Goal: Task Accomplishment & Management: Complete application form

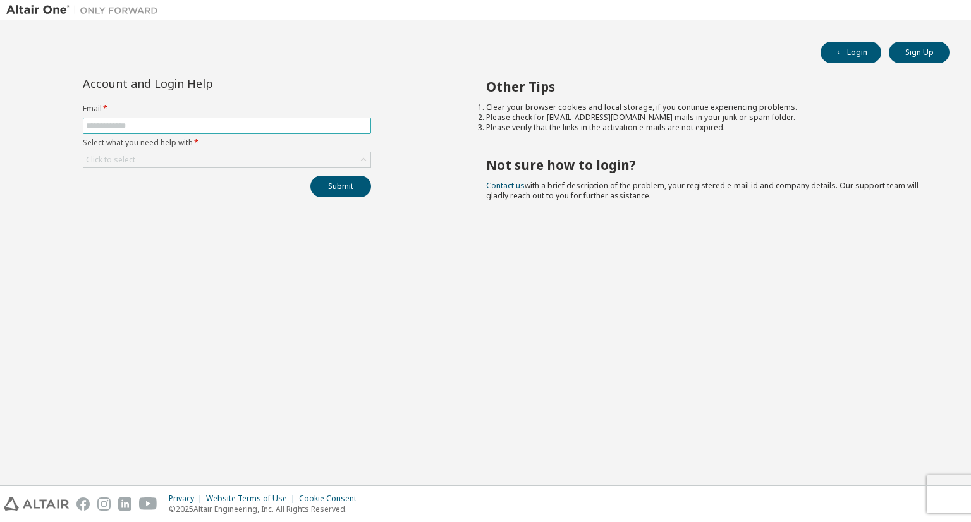
click at [157, 124] on input "text" at bounding box center [227, 126] width 282 height 10
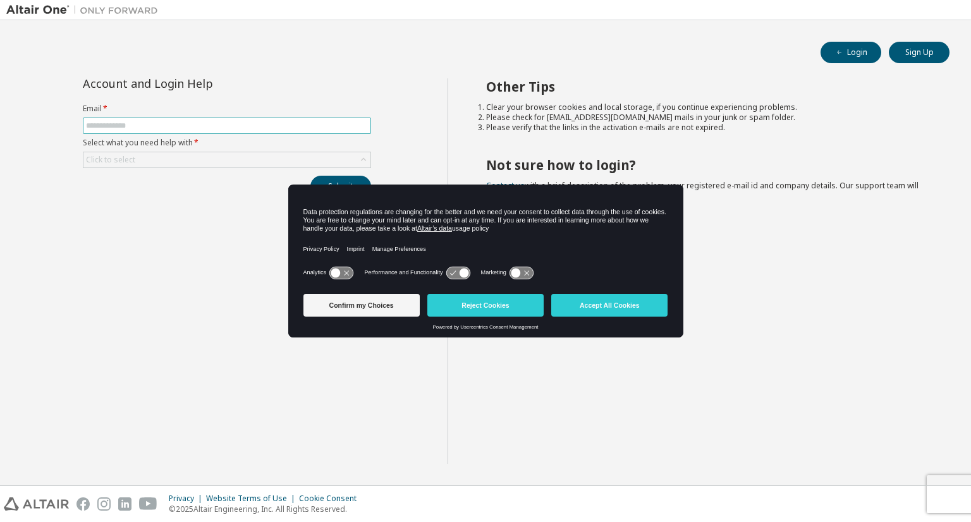
click at [178, 127] on input "text" at bounding box center [227, 126] width 282 height 10
type input "**********"
click at [611, 294] on button "Accept All Cookies" at bounding box center [609, 305] width 116 height 23
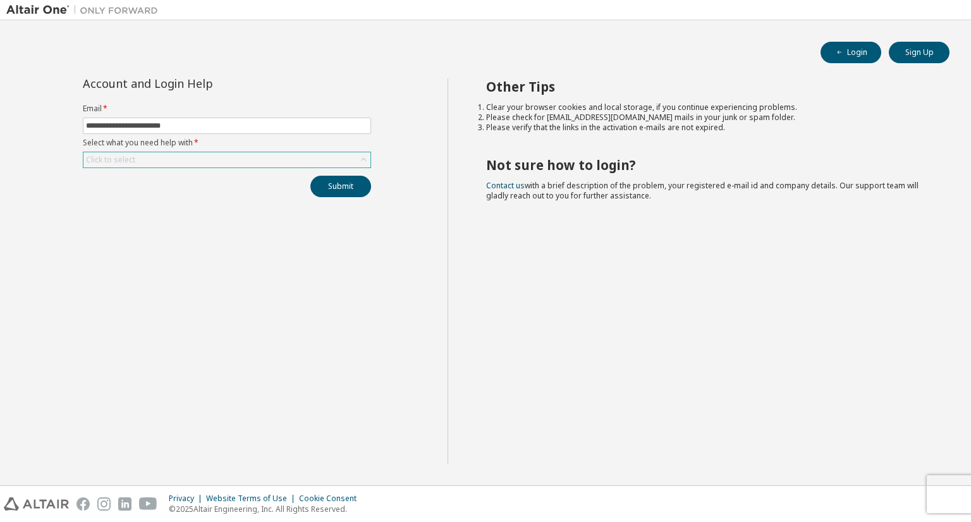
click at [156, 157] on div "Click to select" at bounding box center [226, 159] width 287 height 15
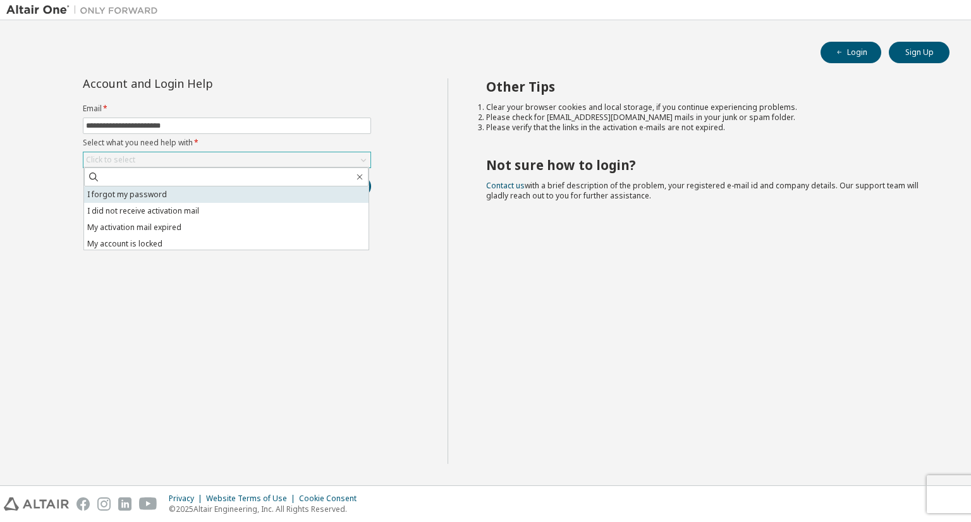
click at [159, 194] on li "I forgot my password" at bounding box center [226, 194] width 284 height 16
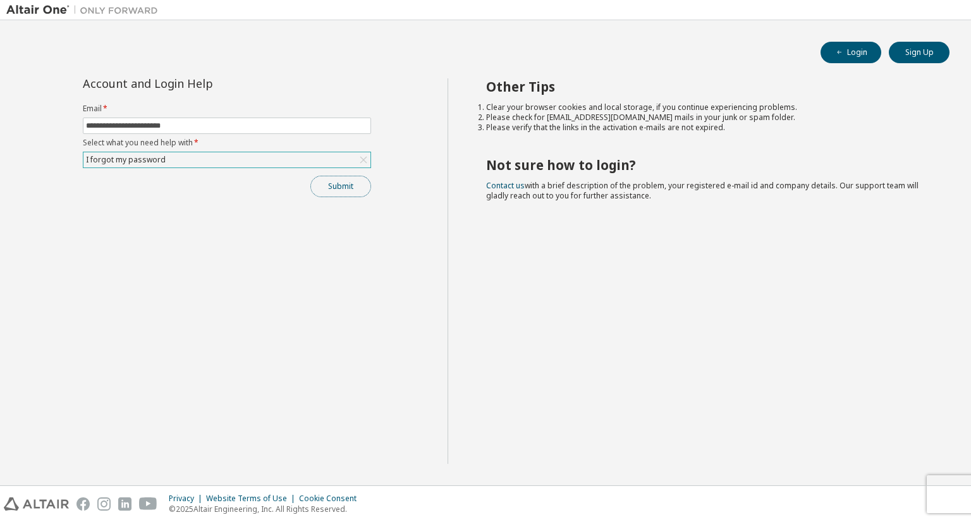
click at [349, 176] on button "Submit" at bounding box center [340, 186] width 61 height 21
click at [358, 161] on icon at bounding box center [363, 160] width 13 height 13
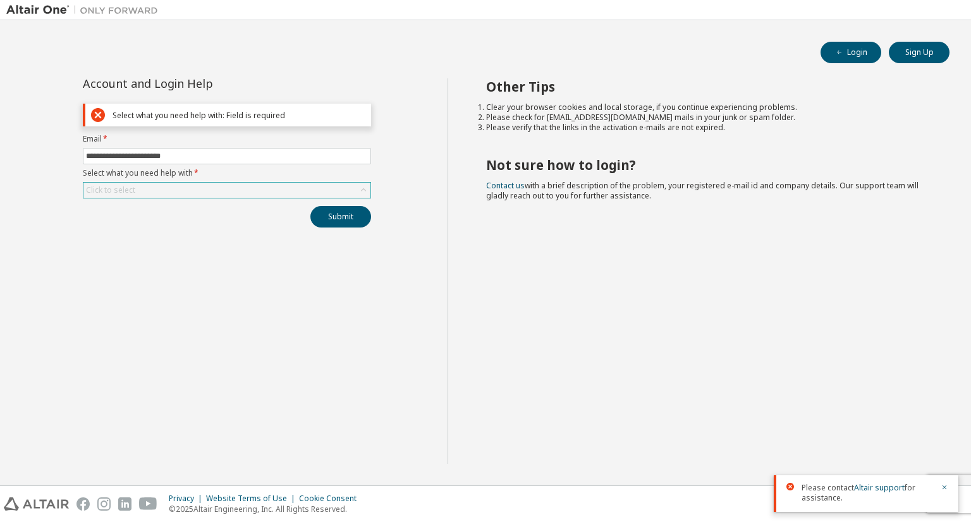
click at [234, 193] on div "Click to select" at bounding box center [226, 190] width 287 height 15
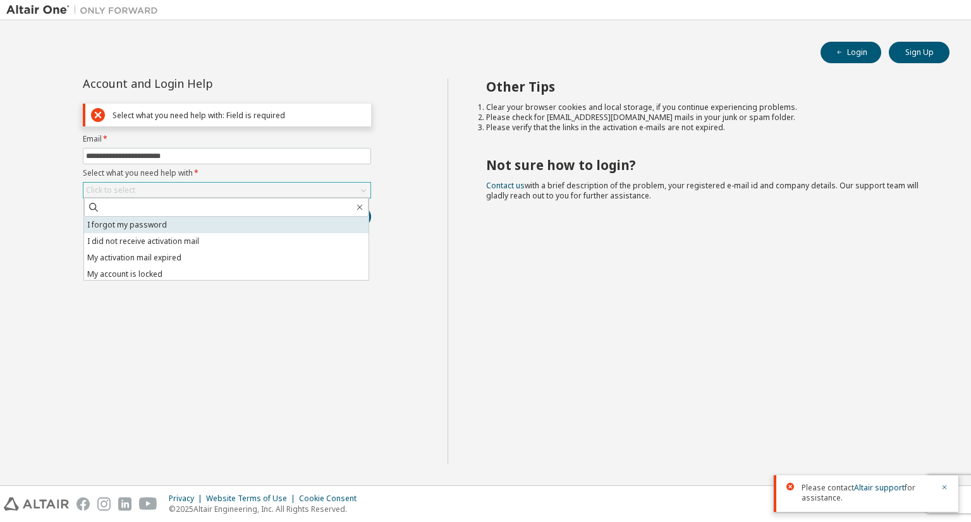
click at [204, 226] on li "I forgot my password" at bounding box center [226, 225] width 284 height 16
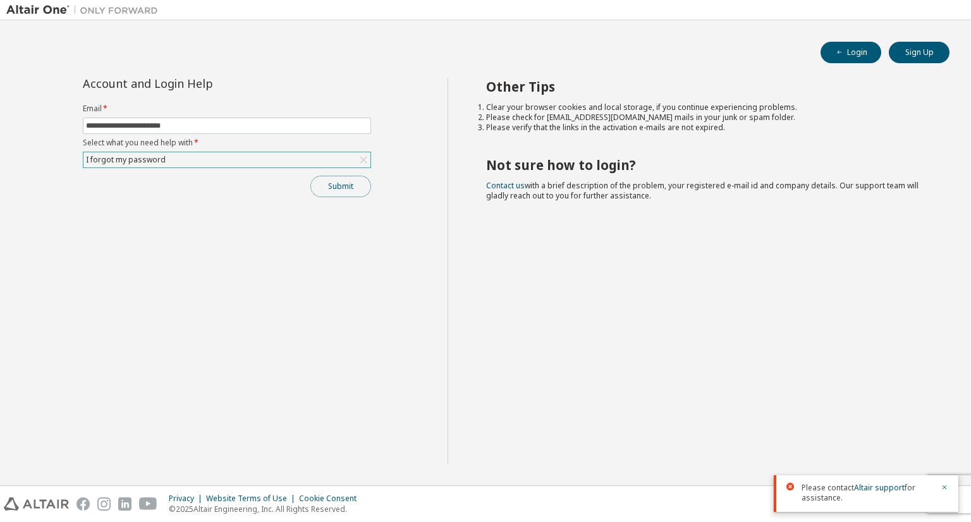
click at [344, 189] on button "Submit" at bounding box center [340, 186] width 61 height 21
click at [944, 489] on icon "button" at bounding box center [944, 487] width 8 height 8
click at [341, 196] on div "**********" at bounding box center [226, 270] width 441 height 385
click at [342, 190] on button "Submit" at bounding box center [340, 186] width 61 height 21
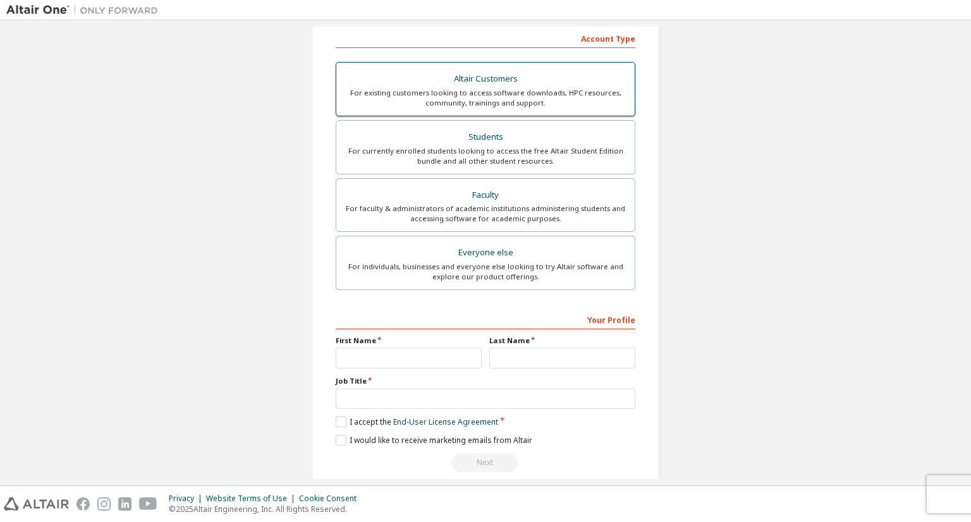
scroll to position [214, 0]
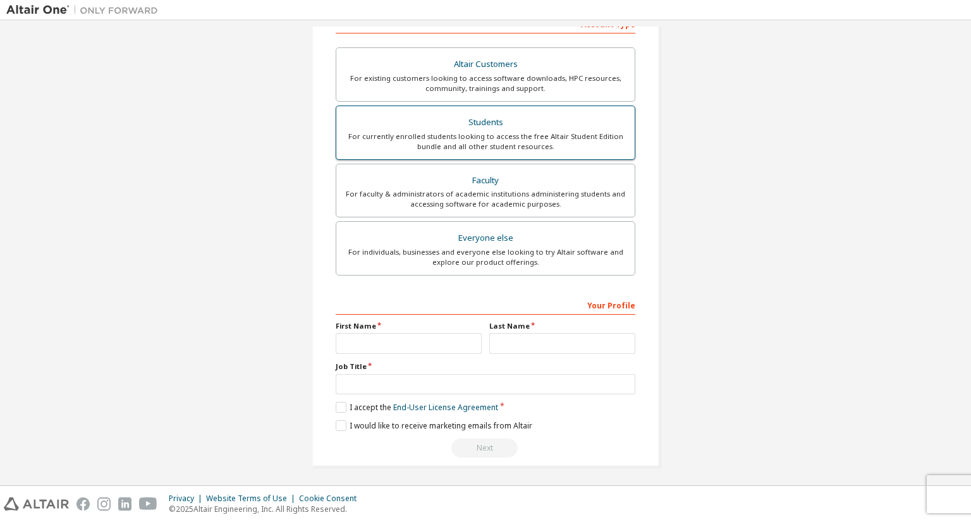
click at [497, 127] on div "Students" at bounding box center [485, 123] width 283 height 18
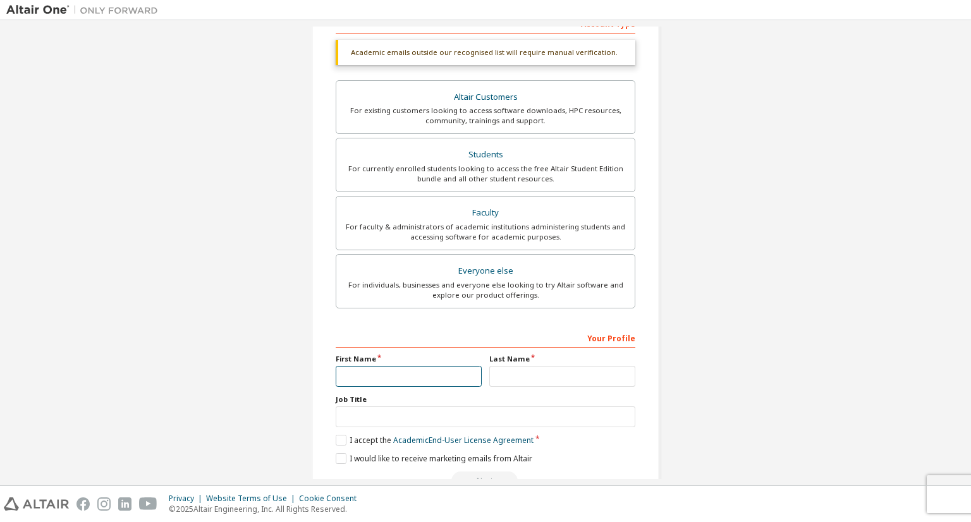
click at [415, 376] on input "text" at bounding box center [409, 376] width 146 height 21
